Goal: Information Seeking & Learning: Check status

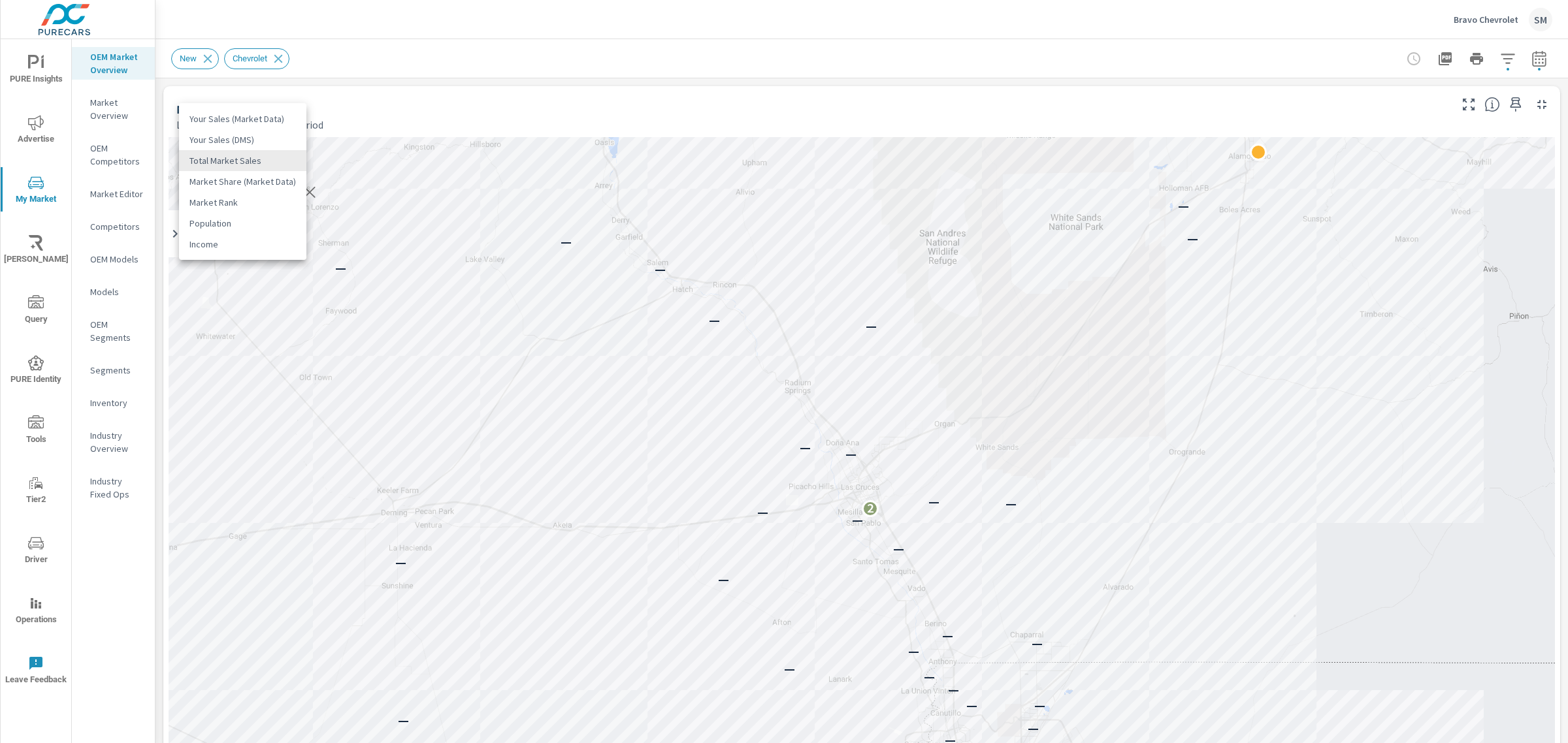
click at [264, 164] on body "PURE Insights Advertise My Market Riley AI Query PURE Identity Tools Tier2 Driv…" at bounding box center [784, 372] width 1568 height 743
click at [390, 105] on div at bounding box center [784, 372] width 1568 height 743
click at [253, 193] on body "PURE Insights Advertise My Market Riley AI Query PURE Identity Tools Tier2 Driv…" at bounding box center [784, 372] width 1568 height 743
click at [390, 95] on div at bounding box center [784, 372] width 1568 height 743
click at [276, 157] on body "PURE Insights Advertise My Market Riley AI Query PURE Identity Tools Tier2 Driv…" at bounding box center [784, 372] width 1568 height 743
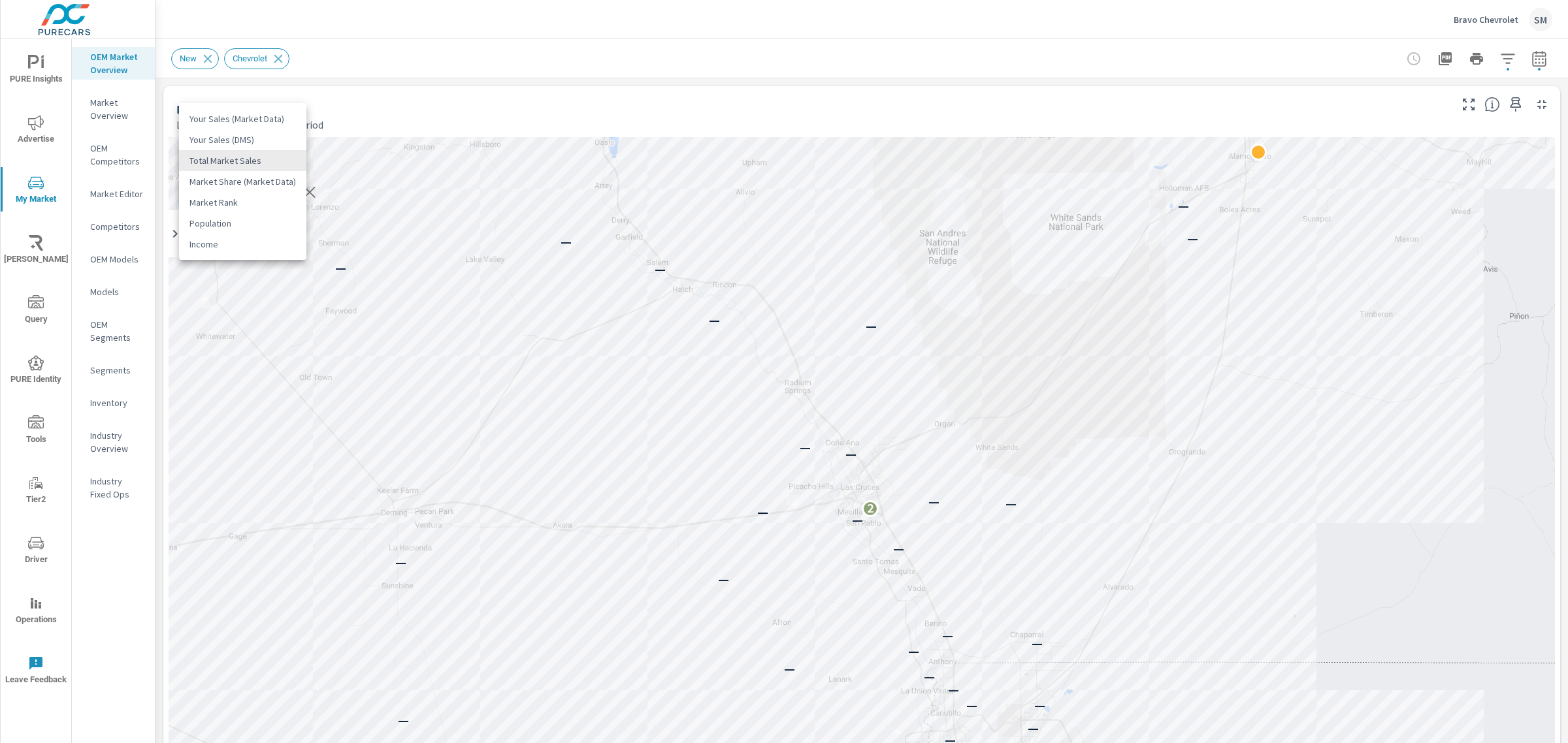
click at [251, 140] on li "Your Sales (DMS)" at bounding box center [242, 140] width 127 height 21
click at [33, 416] on icon "nav menu" at bounding box center [36, 423] width 16 height 16
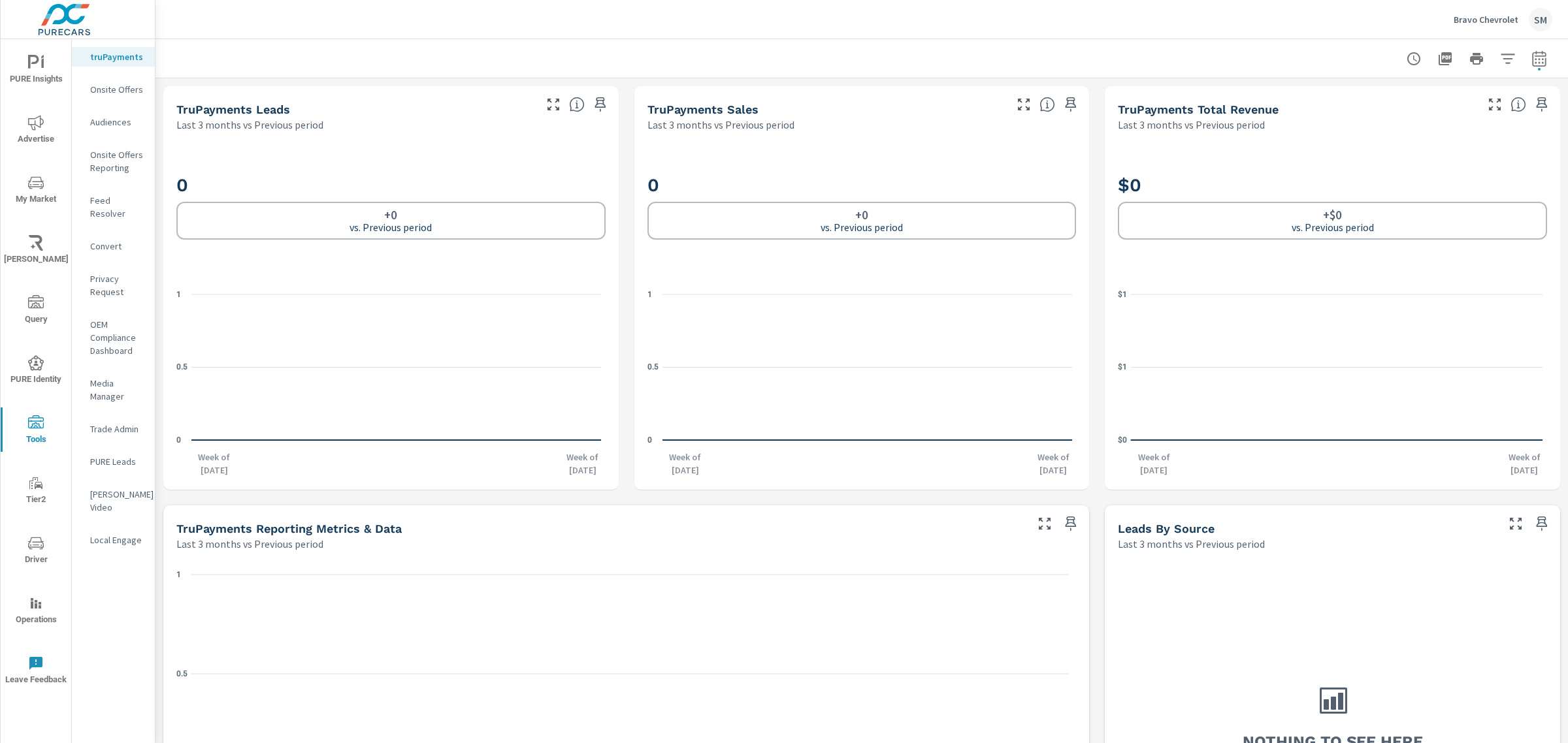
click at [30, 537] on icon "nav menu" at bounding box center [36, 543] width 16 height 16
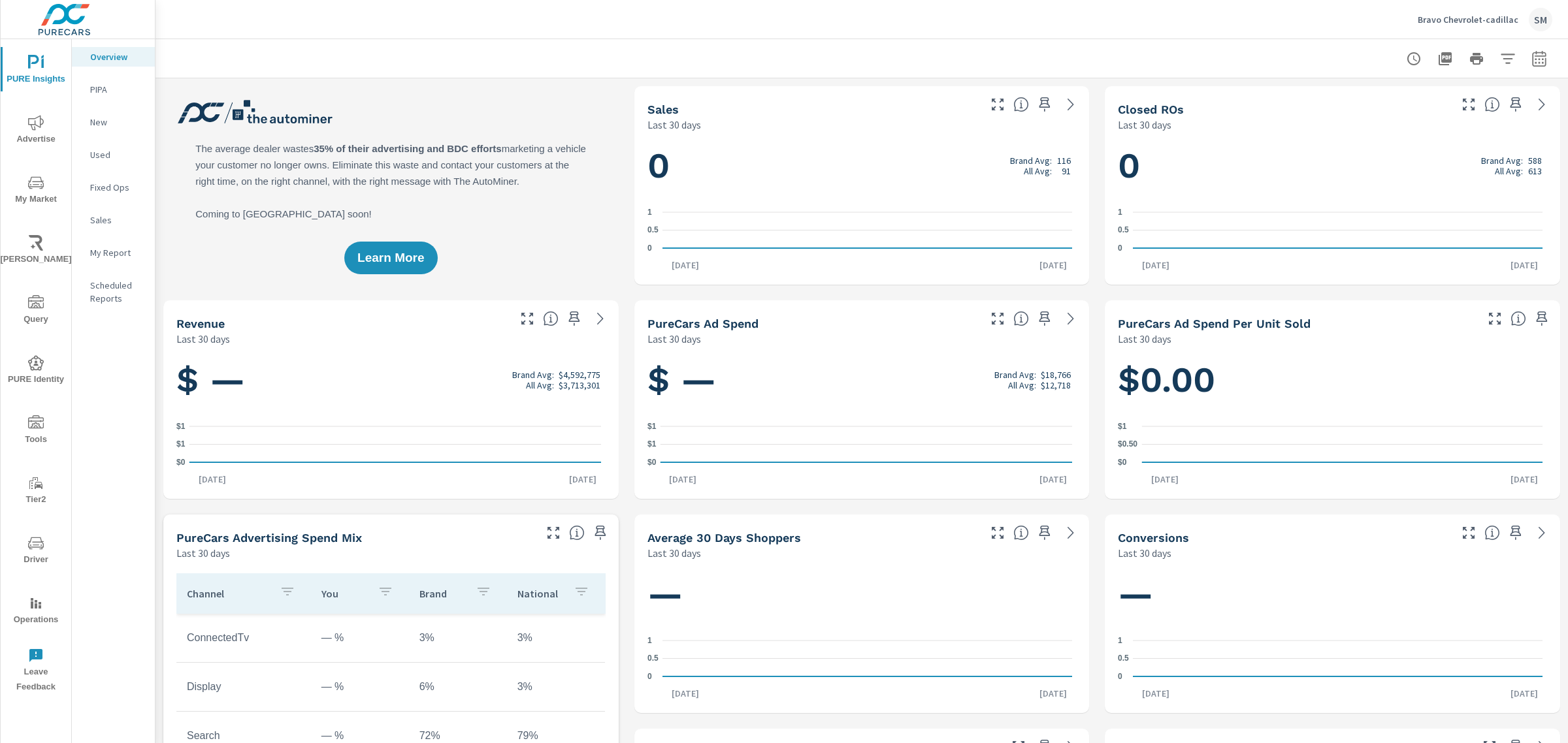
click at [26, 181] on span "My Market" at bounding box center [36, 191] width 63 height 32
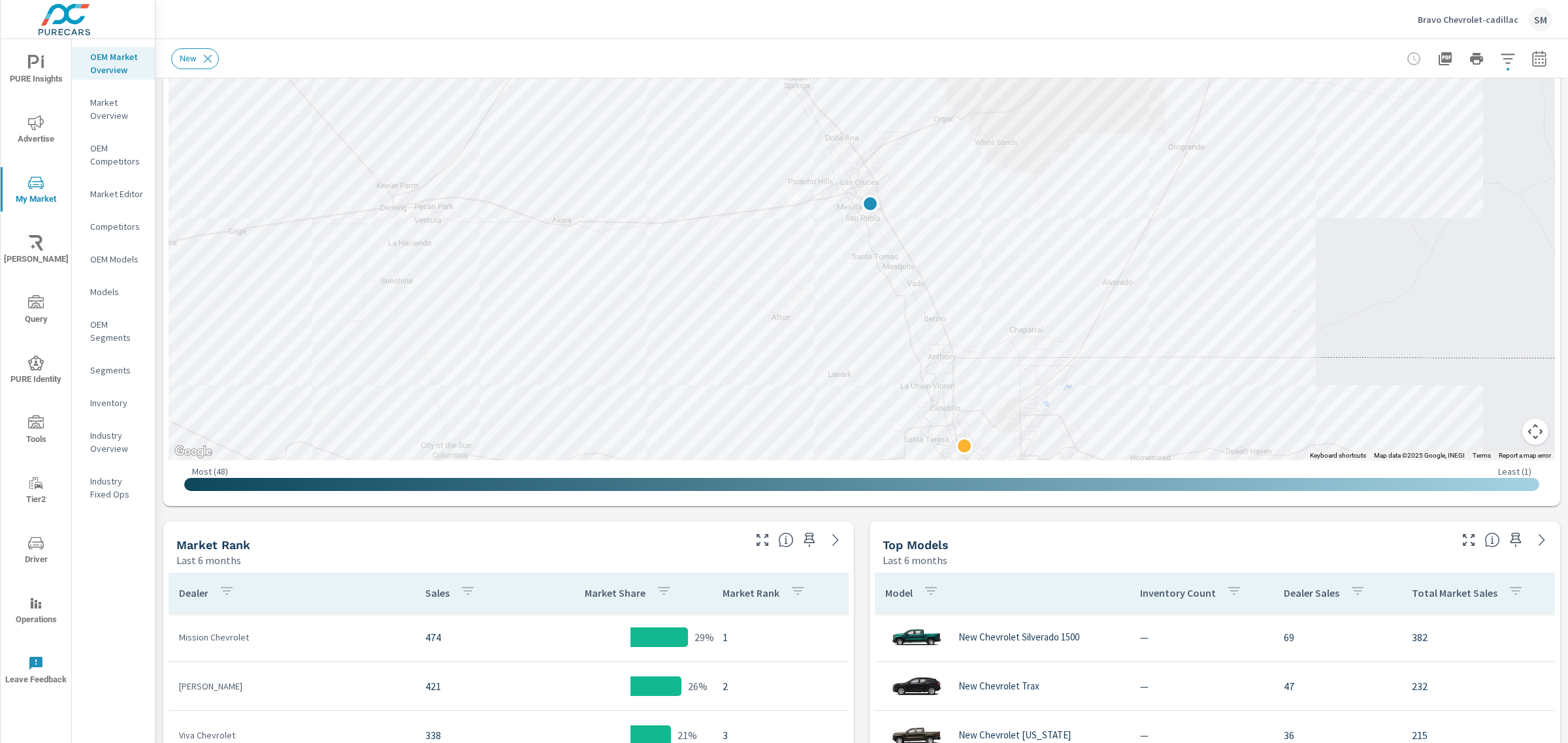
scroll to position [207, 0]
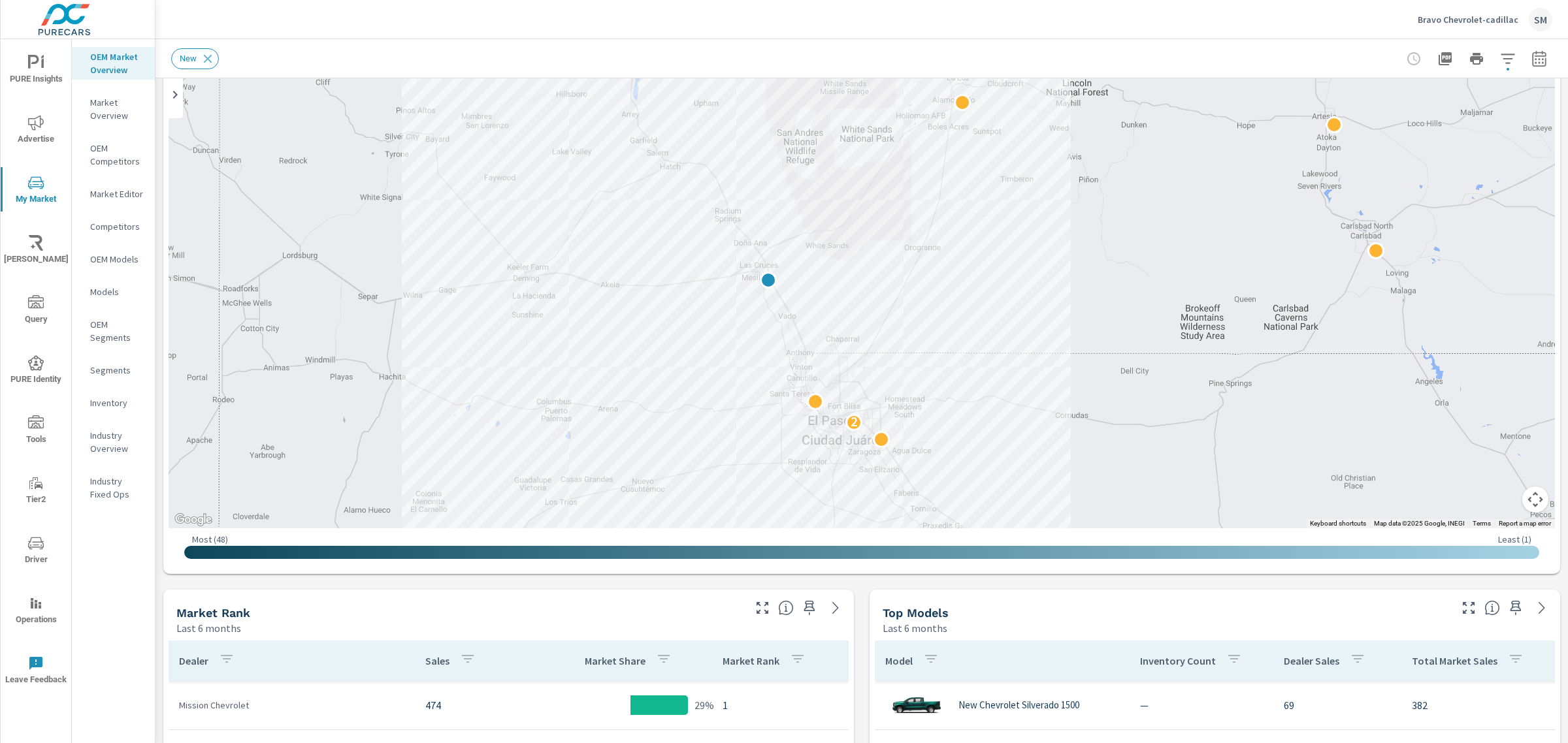
scroll to position [139, 0]
